Goal: Navigation & Orientation: Find specific page/section

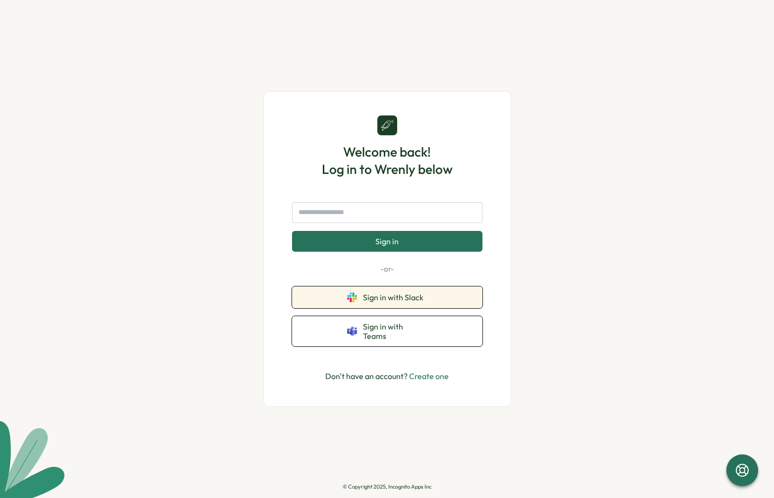
click at [383, 297] on span "Sign in with Slack" at bounding box center [395, 297] width 64 height 9
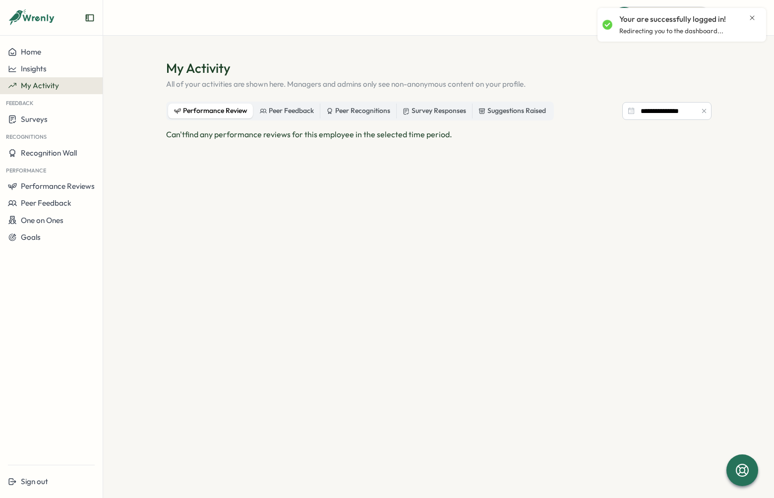
click at [568, 15] on icon "Close notification" at bounding box center [752, 18] width 8 height 8
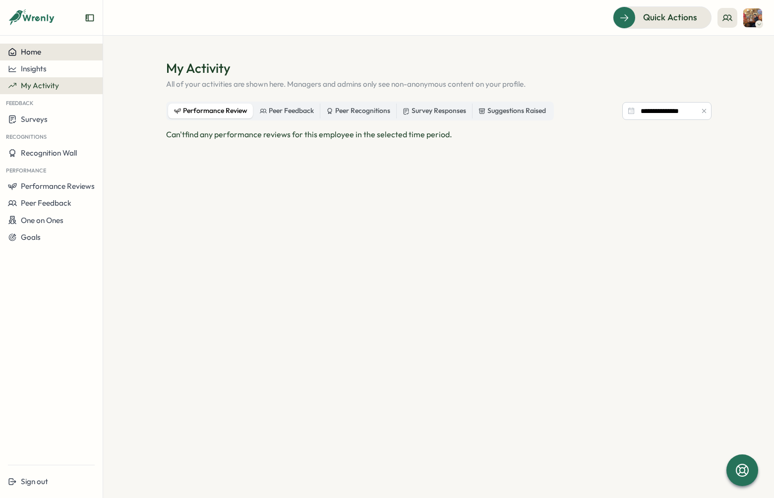
click at [36, 45] on button "Home" at bounding box center [51, 52] width 103 height 17
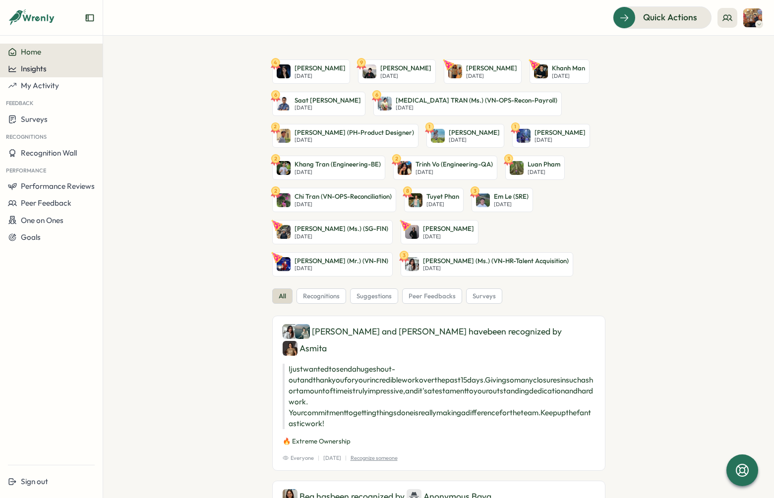
click at [65, 76] on button "Insights" at bounding box center [51, 68] width 103 height 17
click at [52, 70] on div "Insights" at bounding box center [51, 68] width 87 height 9
click at [71, 52] on div "Home" at bounding box center [51, 52] width 87 height 9
click at [61, 66] on div "Insights" at bounding box center [51, 68] width 87 height 9
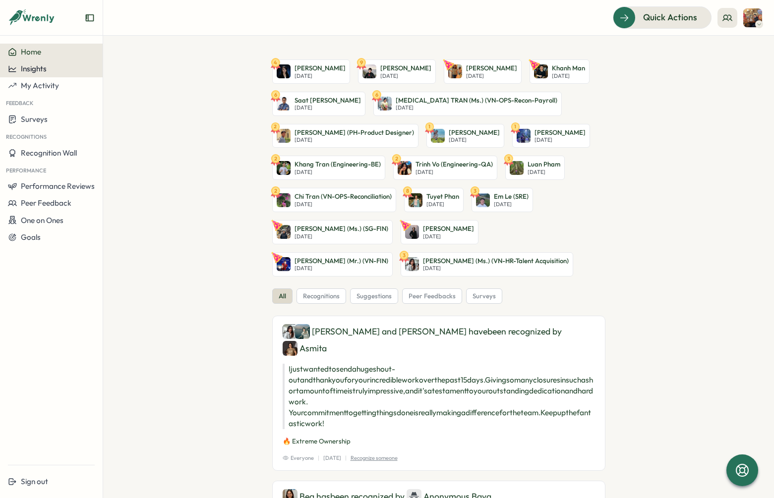
click at [61, 66] on div "Insights" at bounding box center [51, 68] width 87 height 9
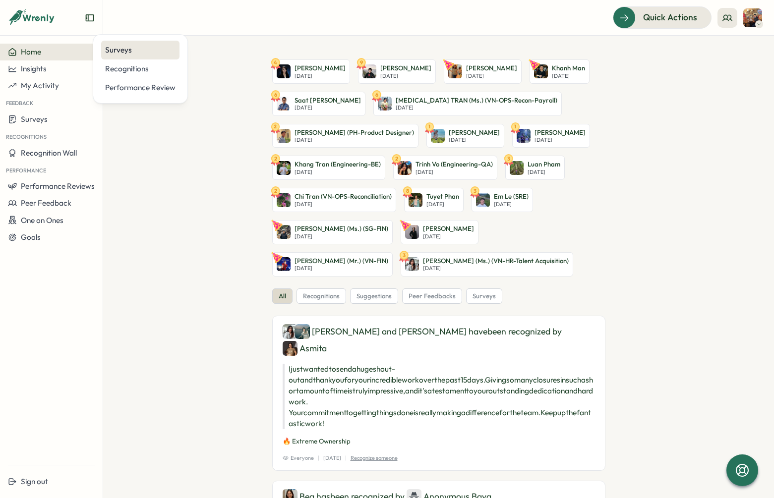
click at [121, 55] on div "Surveys" at bounding box center [140, 50] width 70 height 11
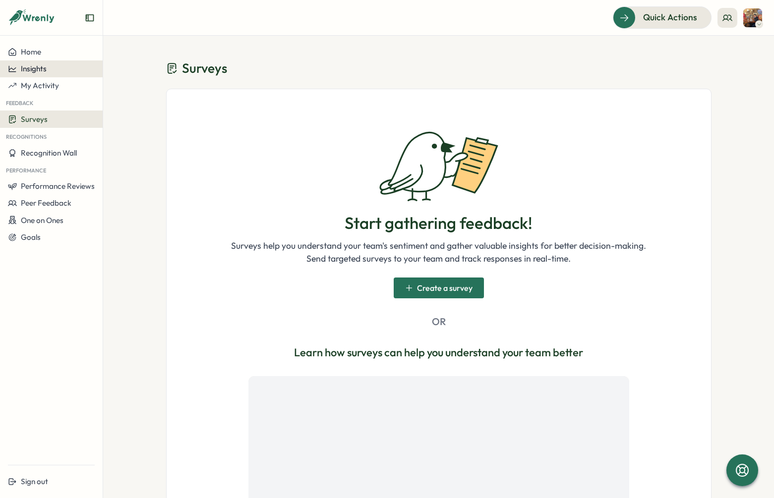
click at [65, 73] on button "Insights" at bounding box center [51, 68] width 103 height 17
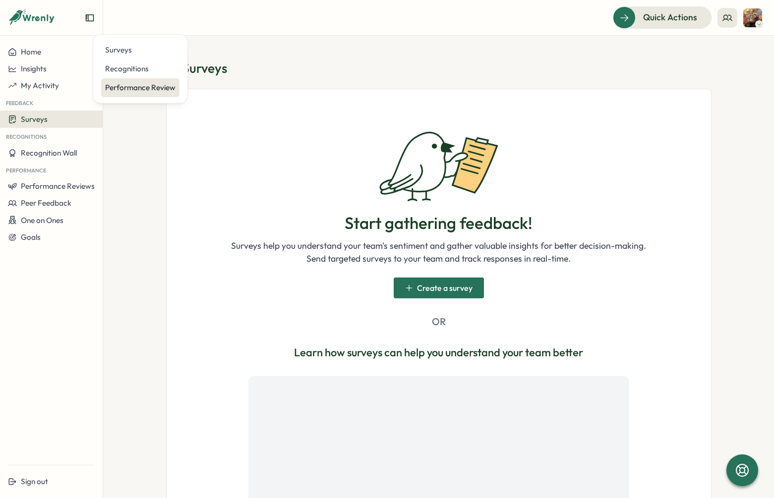
click at [113, 84] on div "Performance Review" at bounding box center [140, 87] width 70 height 11
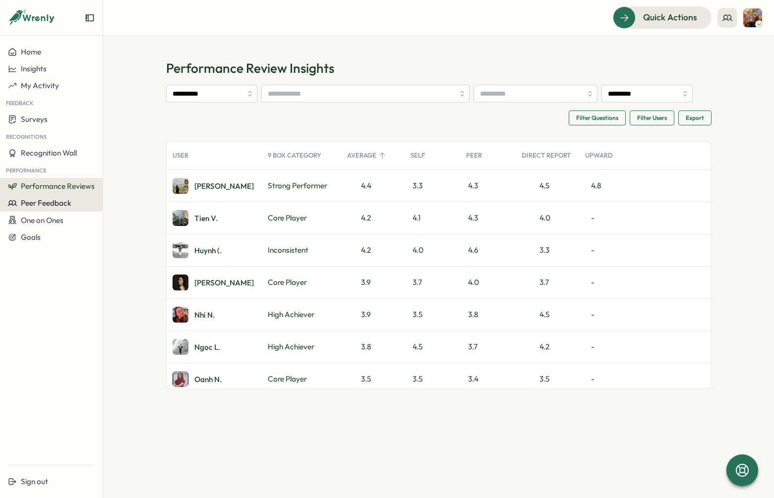
click at [53, 203] on span "Peer Feedback" at bounding box center [46, 202] width 51 height 9
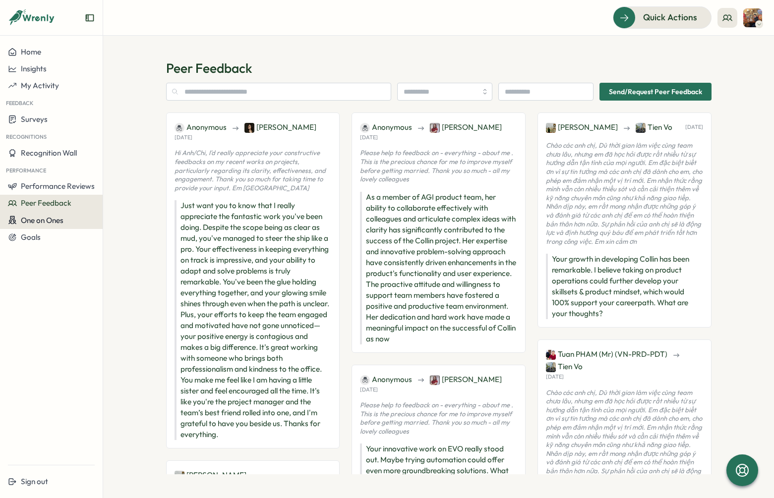
click at [60, 222] on span "One on Ones" at bounding box center [42, 220] width 43 height 9
click at [50, 223] on span "One on Ones" at bounding box center [42, 220] width 43 height 9
click at [44, 230] on button "Goals" at bounding box center [51, 237] width 103 height 17
